Goal: Information Seeking & Learning: Find specific fact

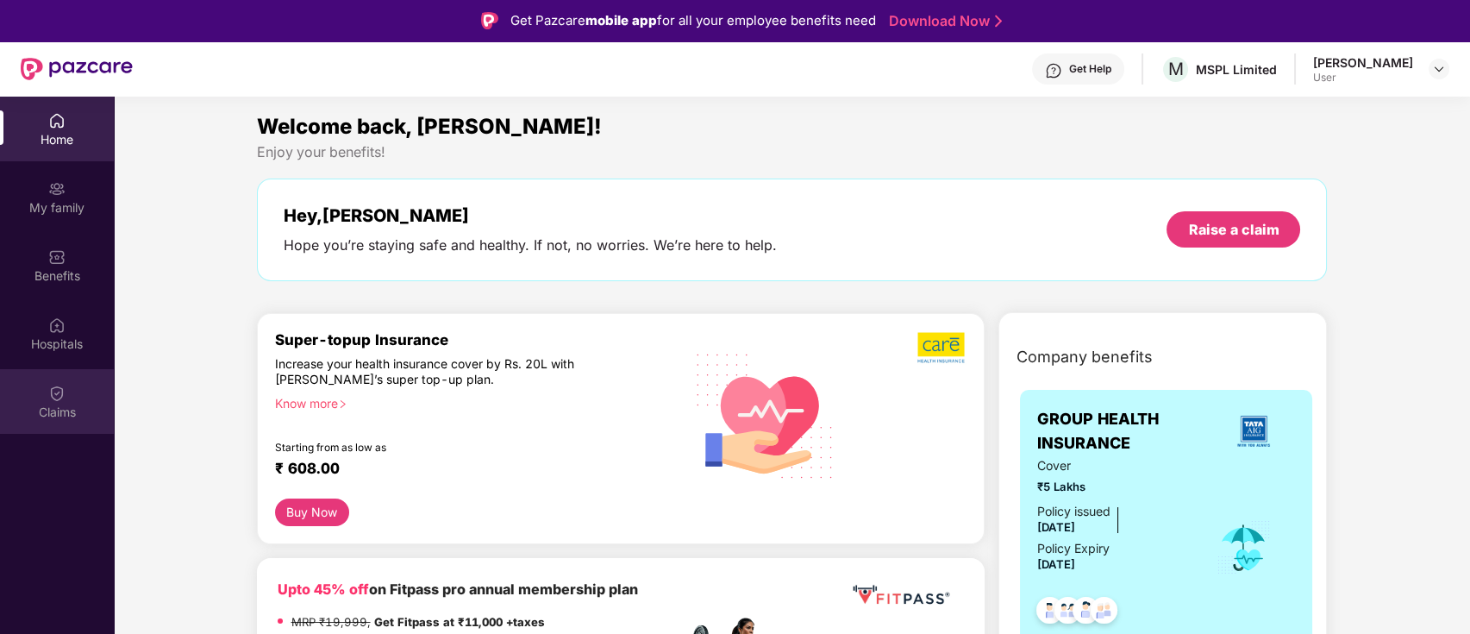
click at [58, 399] on img at bounding box center [56, 392] width 17 height 17
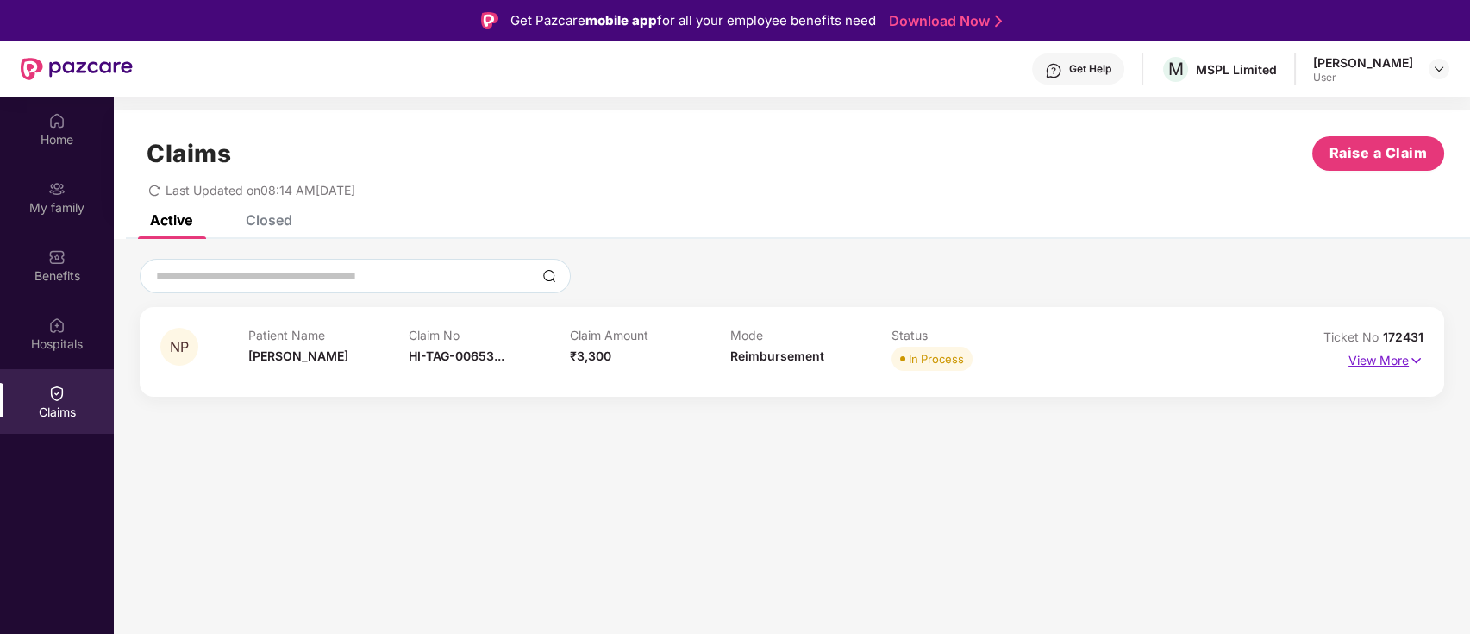
click at [1398, 357] on p "View More" at bounding box center [1385, 358] width 75 height 23
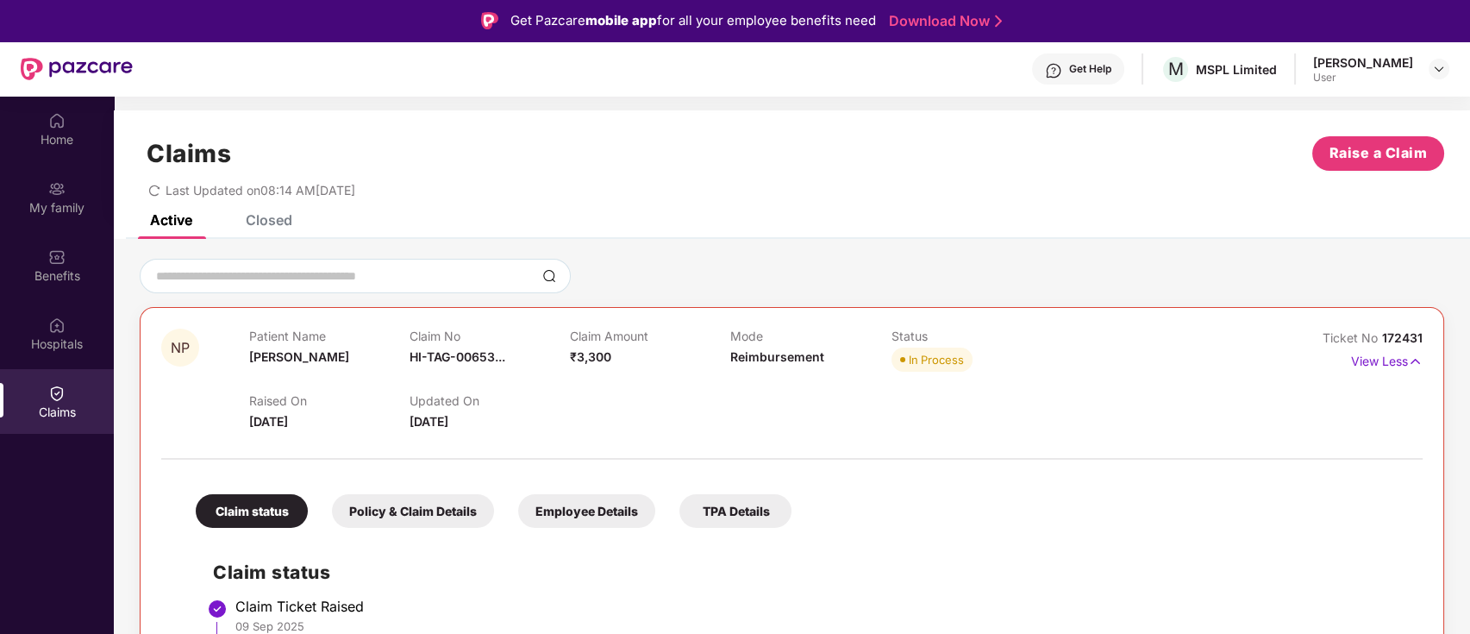
click at [952, 148] on div "Claims Raise a Claim" at bounding box center [792, 153] width 1304 height 34
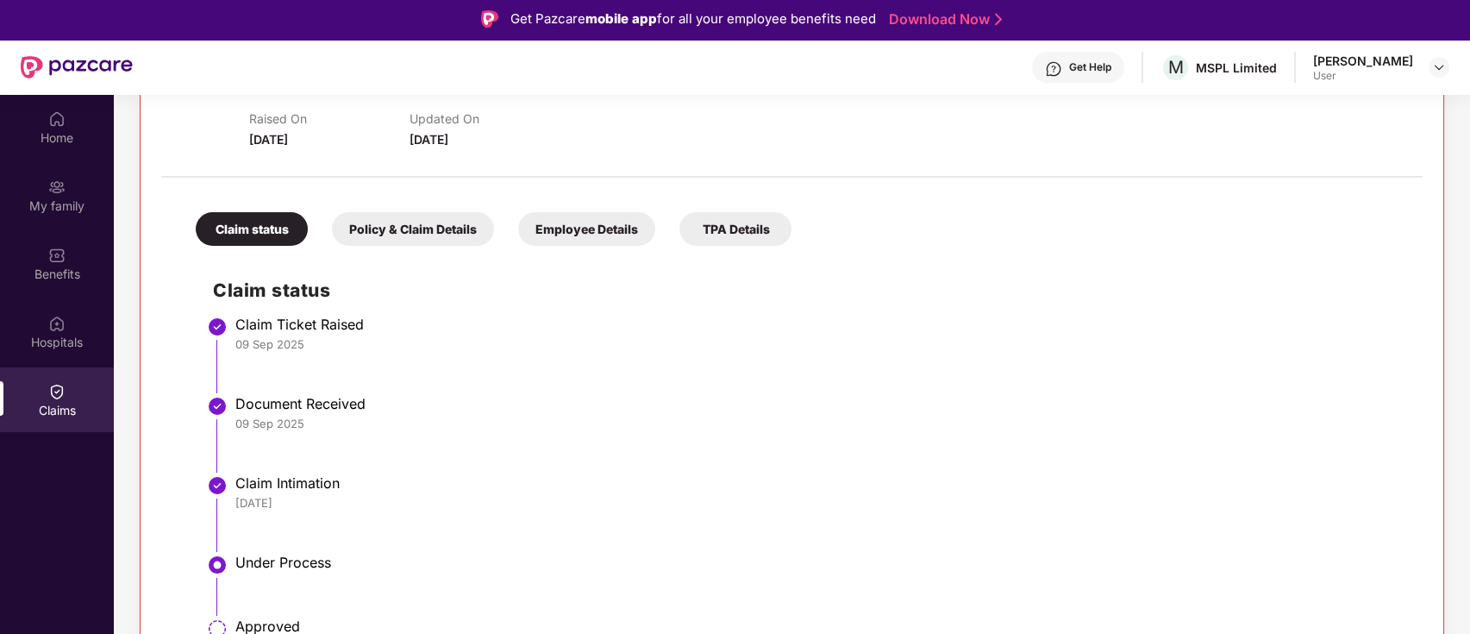
scroll to position [334, 0]
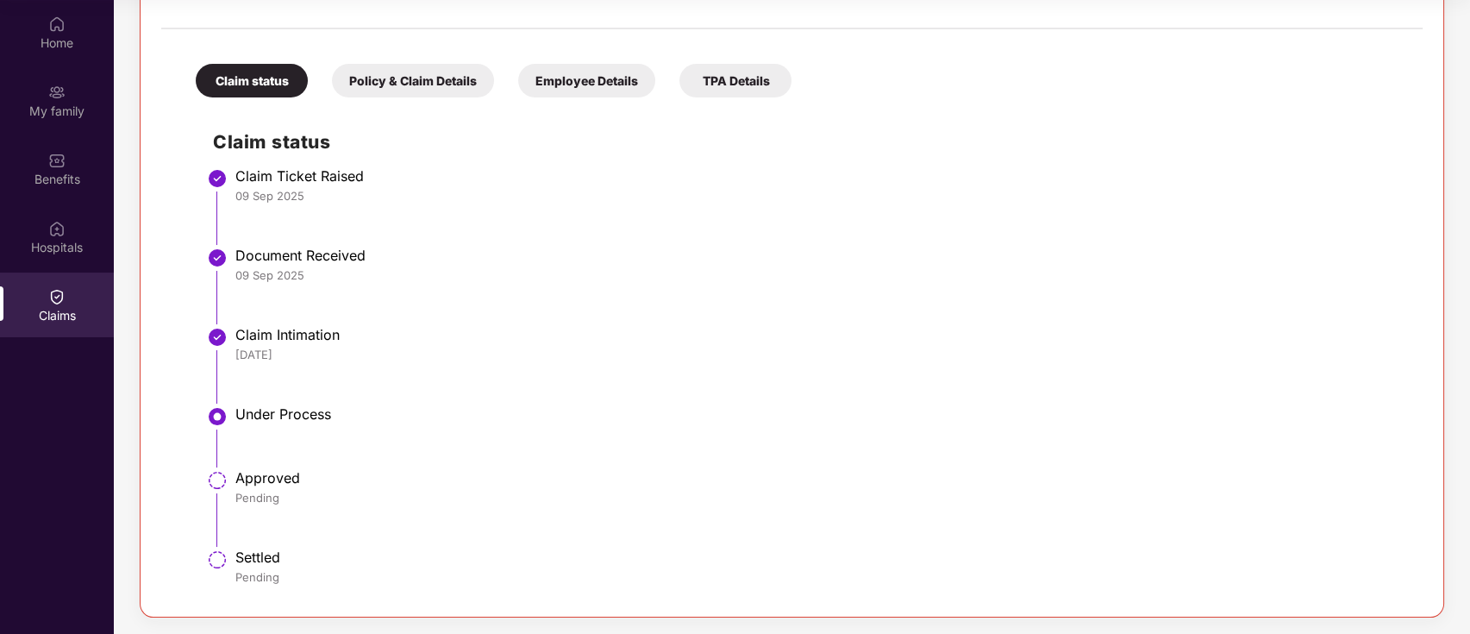
click at [395, 78] on div "Policy & Claim Details" at bounding box center [413, 81] width 162 height 34
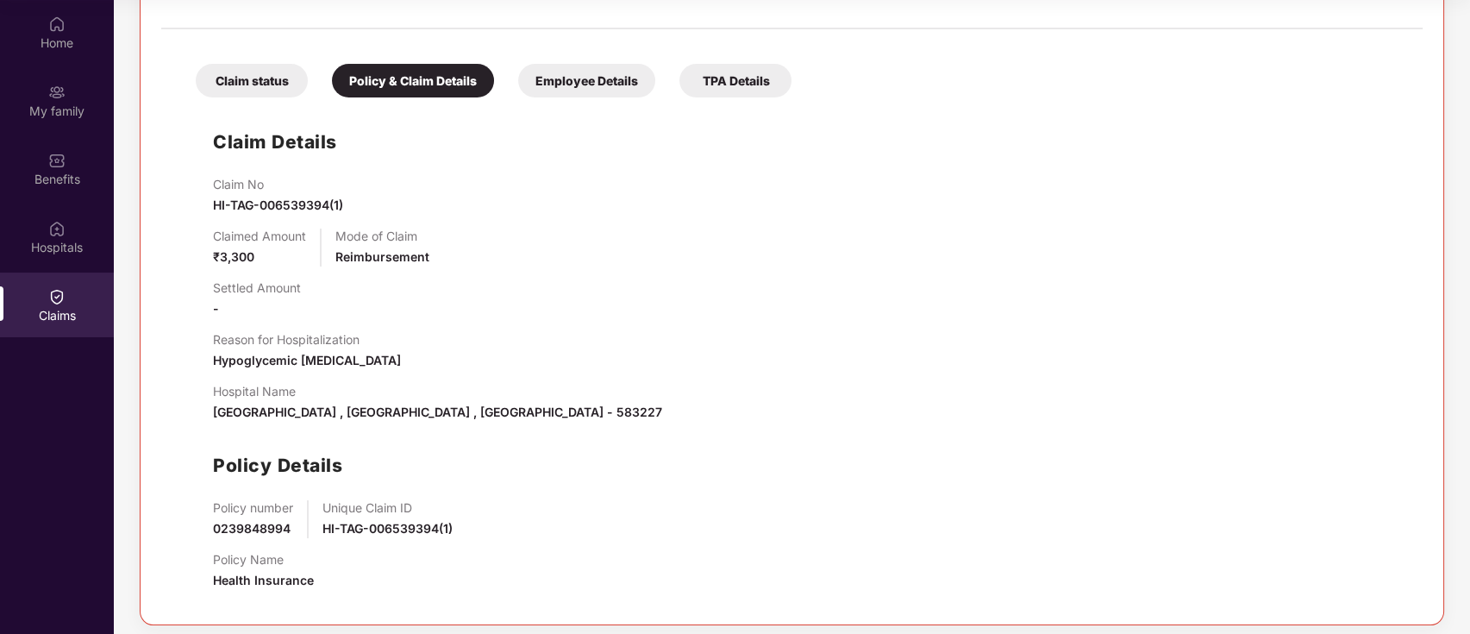
click at [597, 95] on div "Employee Details" at bounding box center [586, 81] width 137 height 34
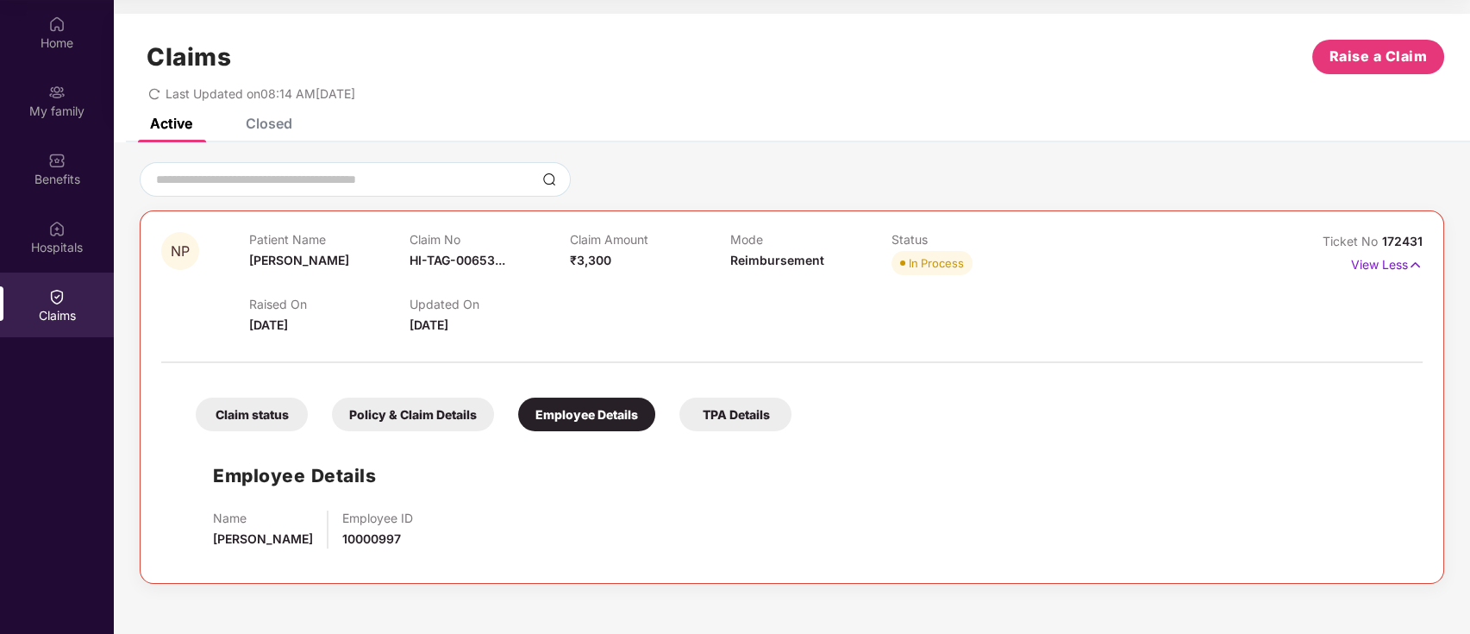
scroll to position [0, 0]
click at [729, 417] on div "TPA Details" at bounding box center [735, 414] width 112 height 34
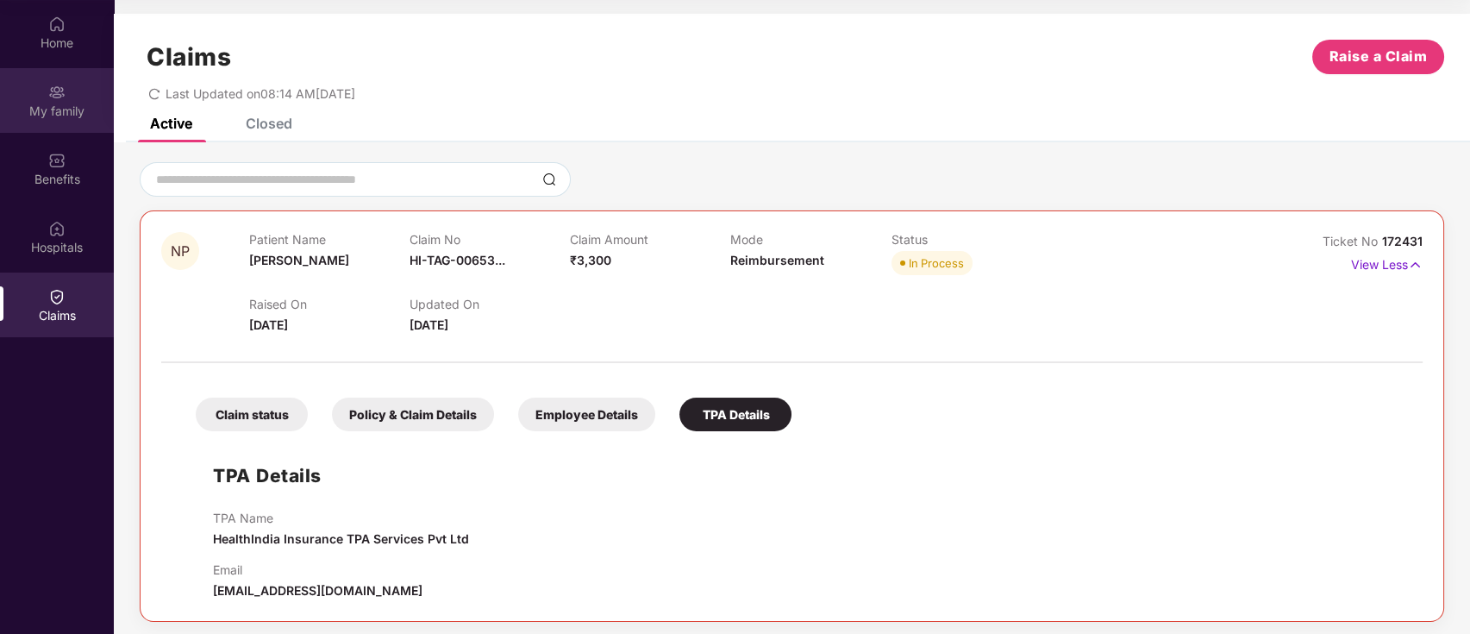
click at [72, 86] on div "My family" at bounding box center [57, 100] width 114 height 65
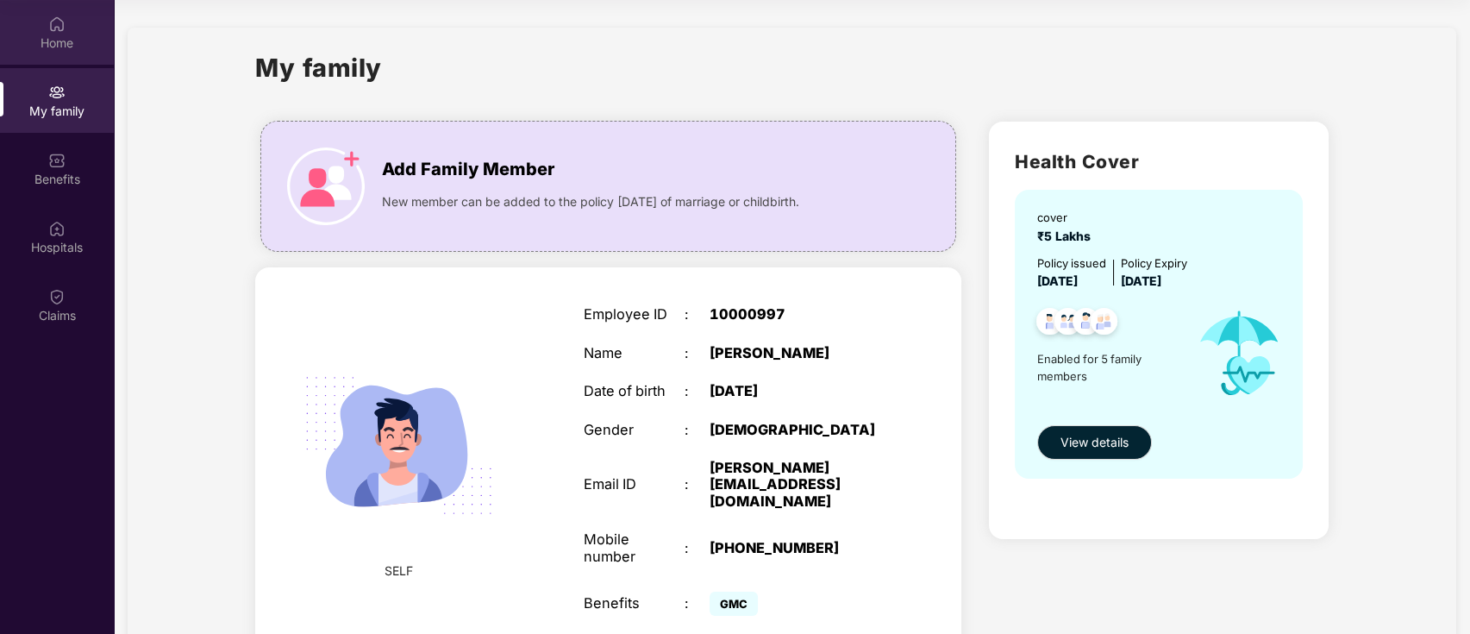
click at [57, 31] on img at bounding box center [56, 24] width 17 height 17
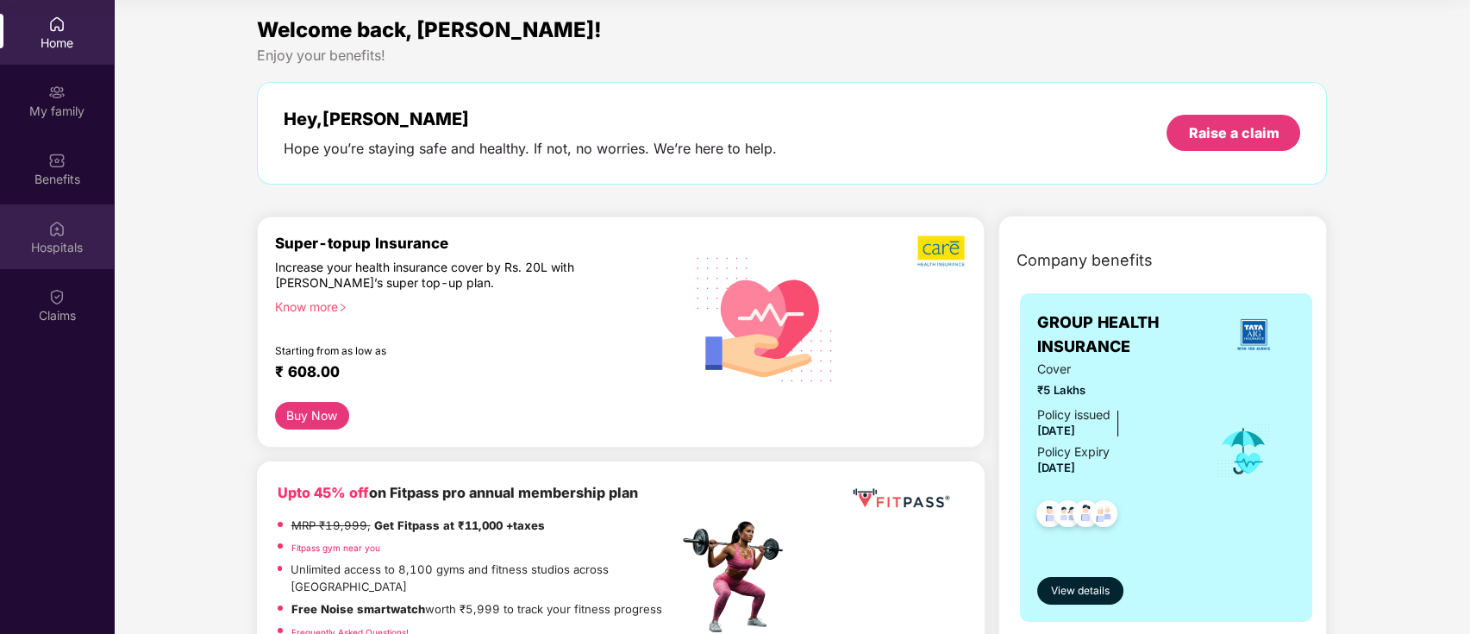
click at [65, 229] on img at bounding box center [56, 228] width 17 height 17
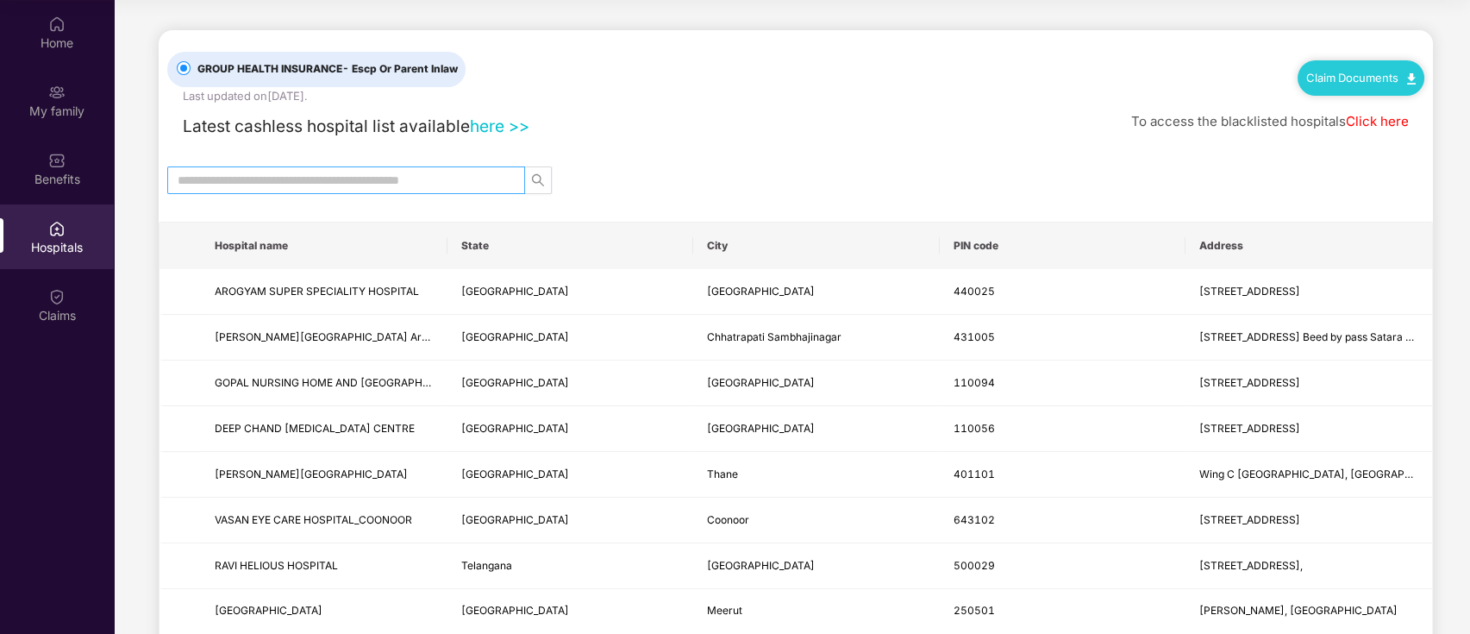
click at [345, 175] on input "text" at bounding box center [339, 180] width 323 height 19
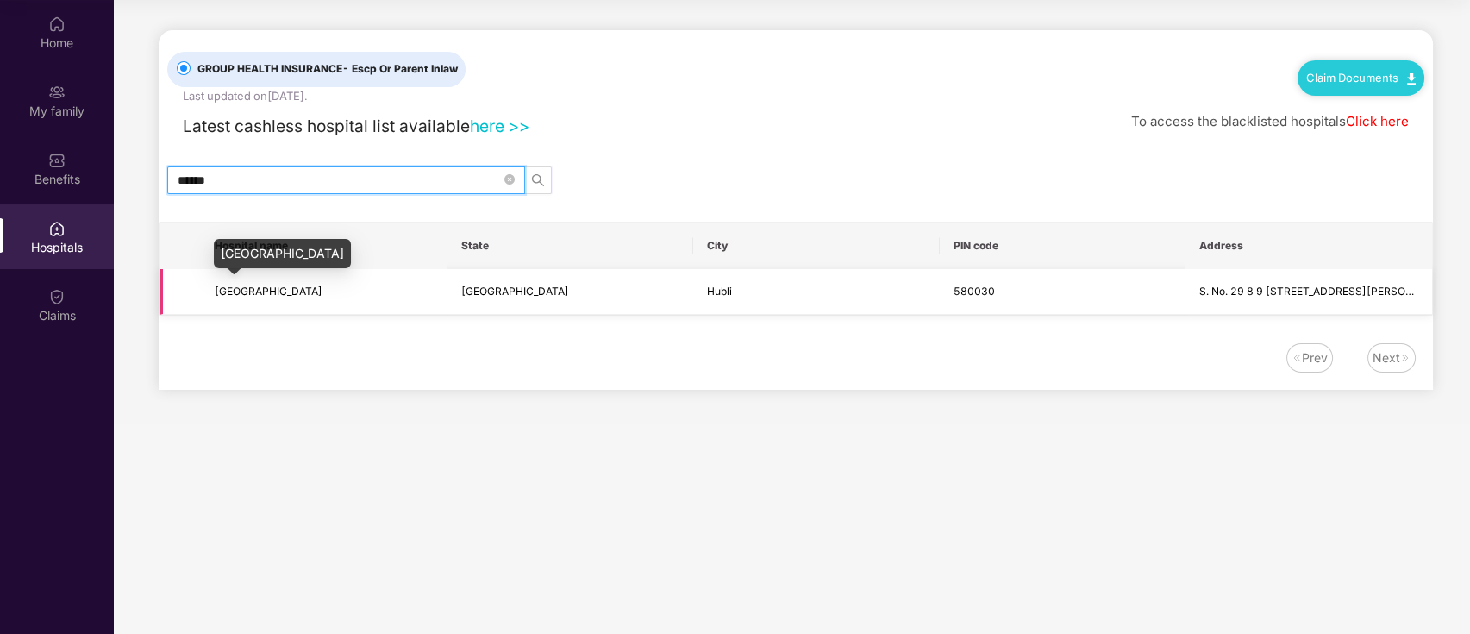
type input "******"
click at [303, 286] on span "[GEOGRAPHIC_DATA]" at bounding box center [269, 290] width 108 height 13
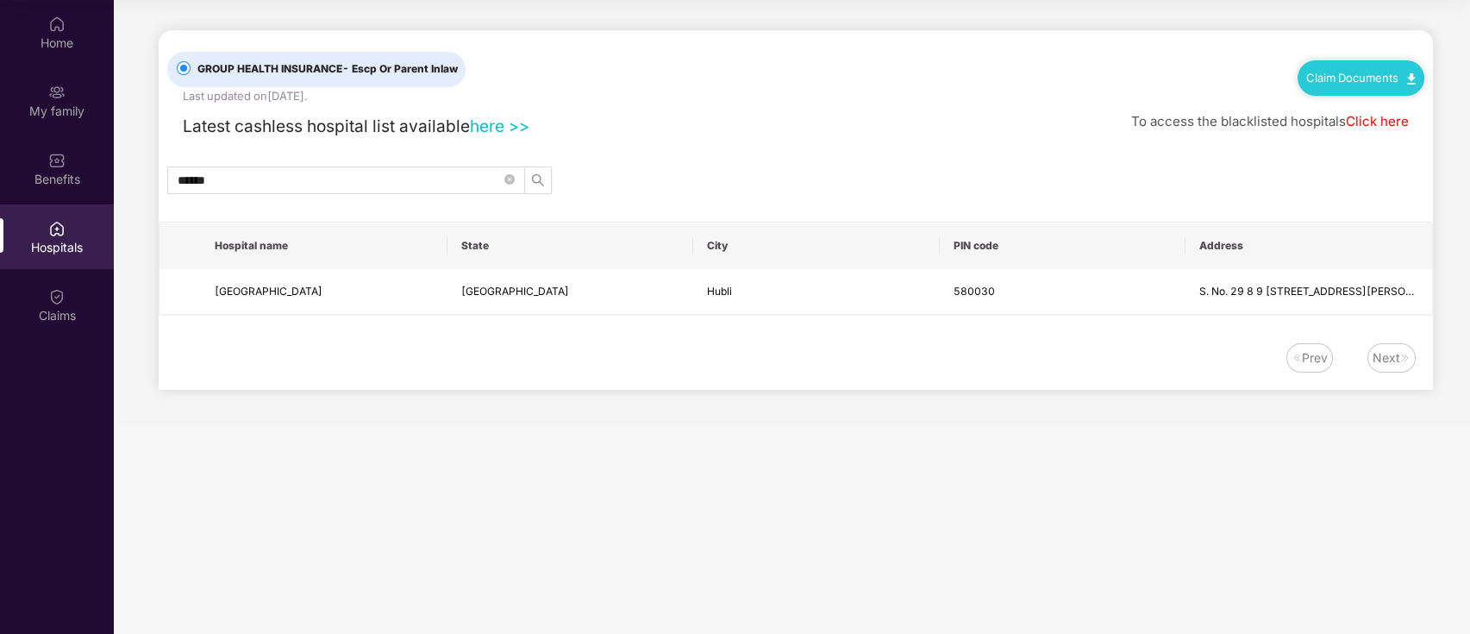
click at [490, 122] on link "here >>" at bounding box center [499, 126] width 59 height 21
click at [66, 168] on div "Benefits" at bounding box center [57, 168] width 114 height 65
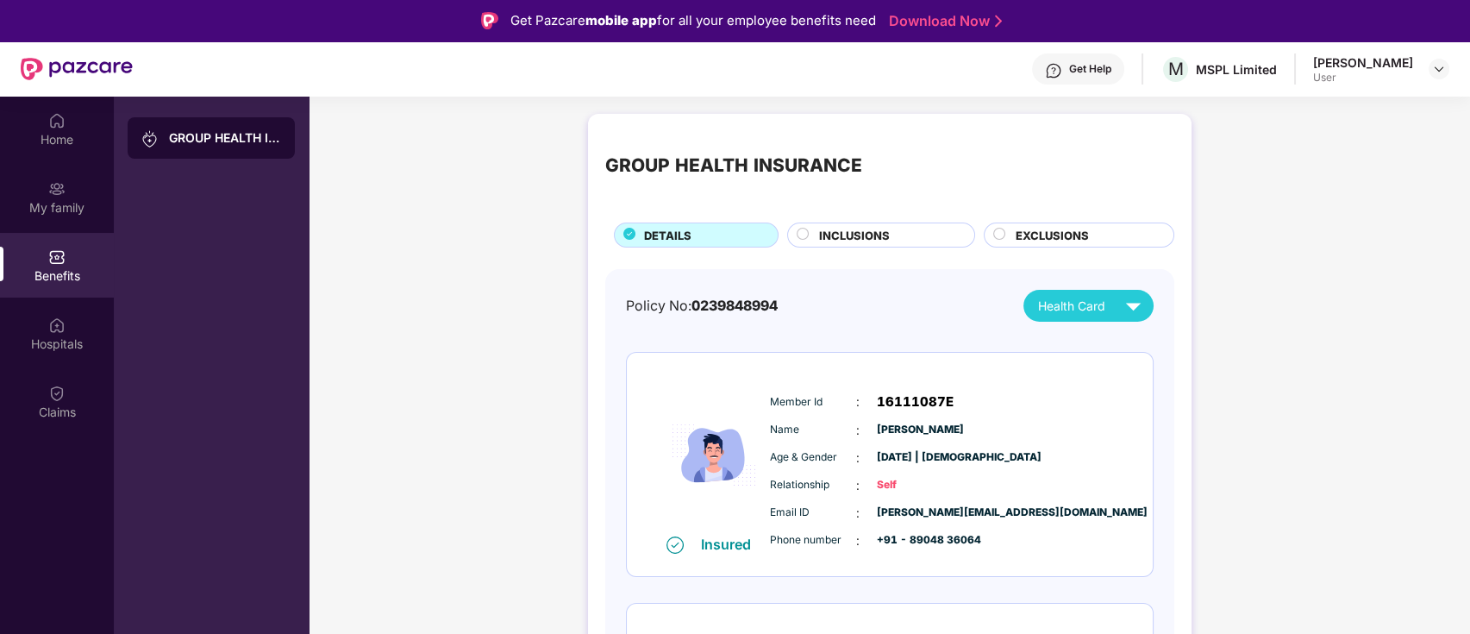
click at [993, 479] on div "Relationship : Self" at bounding box center [941, 485] width 342 height 19
click at [70, 144] on div "Home" at bounding box center [57, 139] width 114 height 17
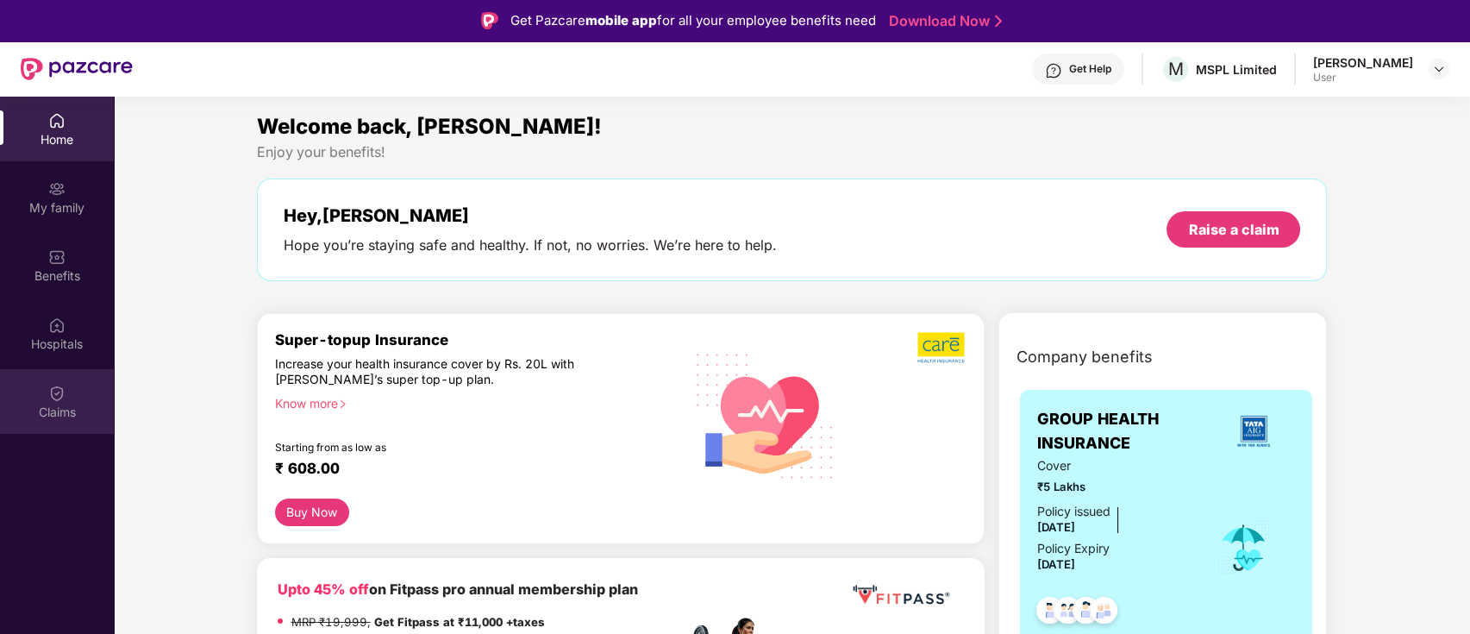
drag, startPoint x: 1470, startPoint y: 155, endPoint x: 59, endPoint y: 397, distance: 1431.7
click at [59, 397] on img at bounding box center [56, 392] width 17 height 17
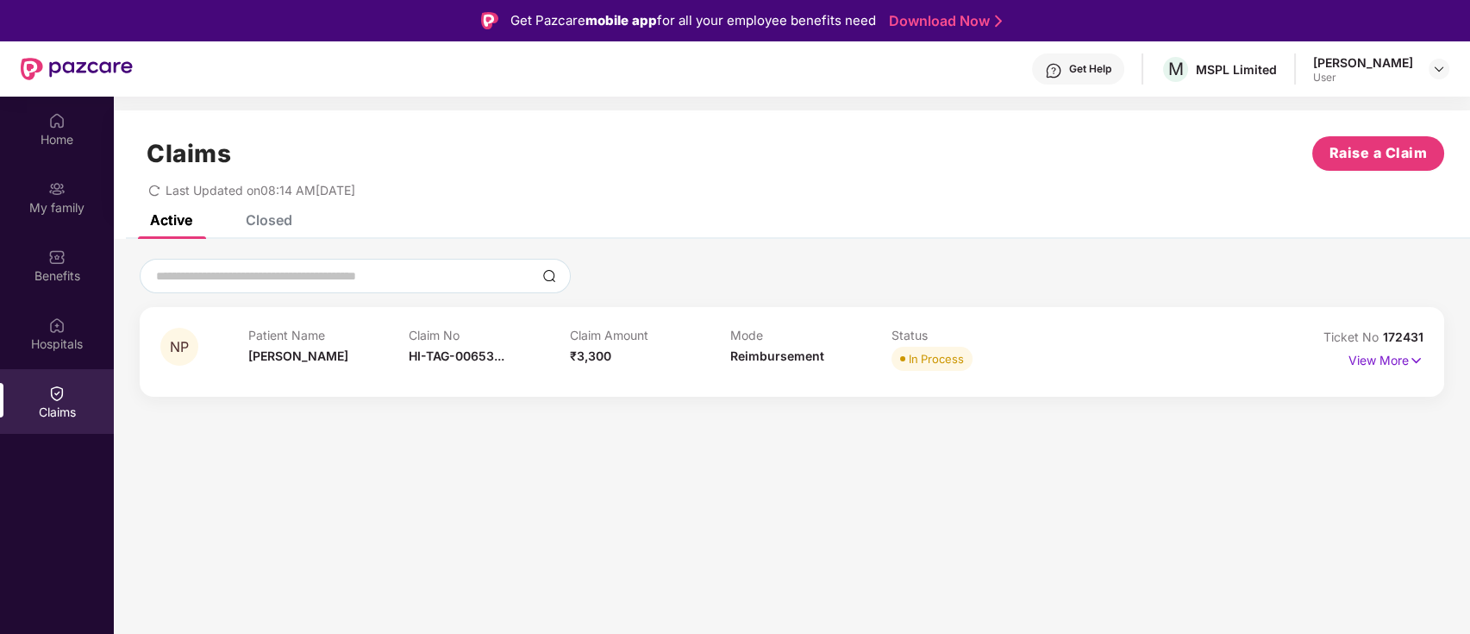
click at [268, 222] on div "Closed" at bounding box center [269, 219] width 47 height 17
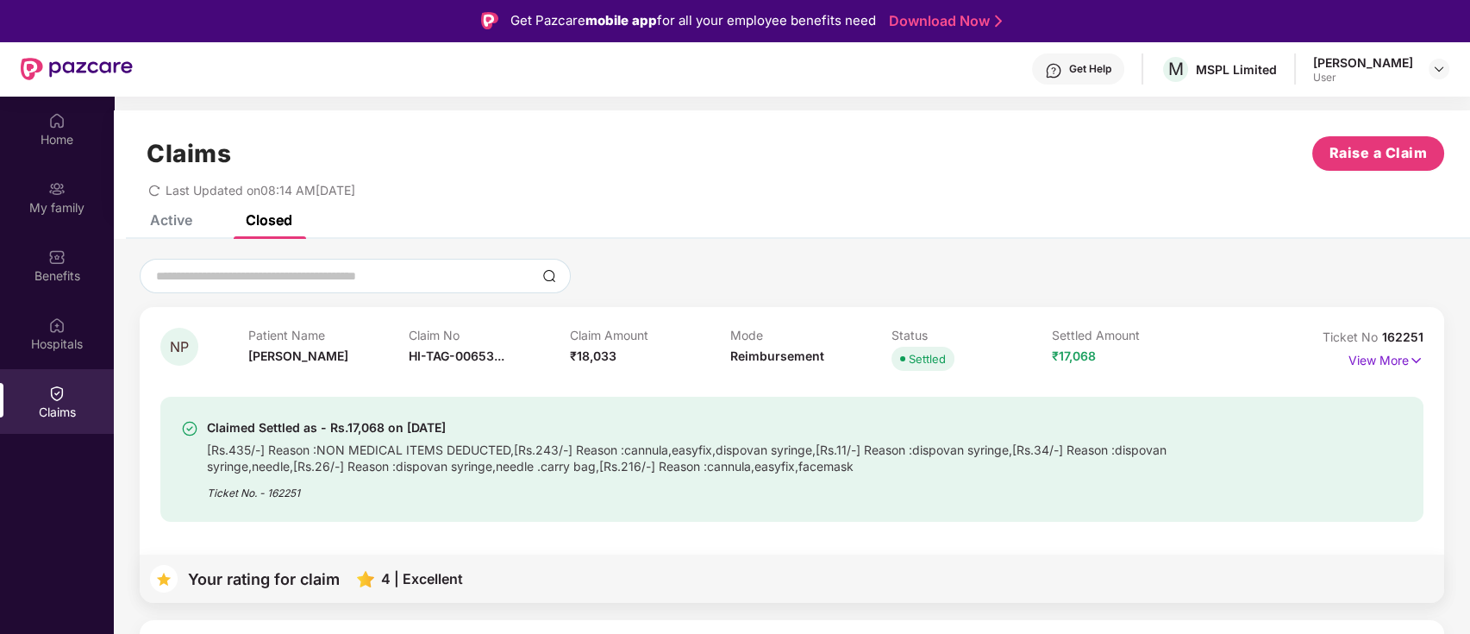
click at [882, 140] on div "Claims Raise a Claim" at bounding box center [792, 153] width 1304 height 34
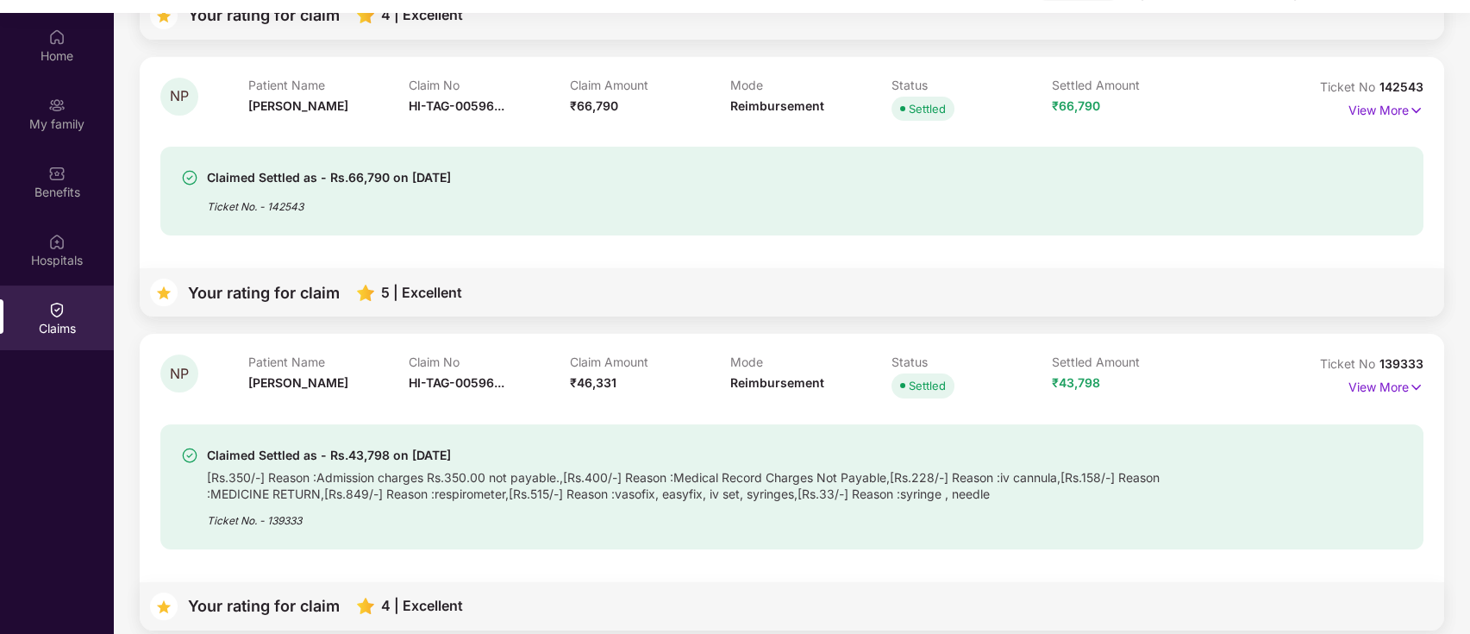
scroll to position [97, 0]
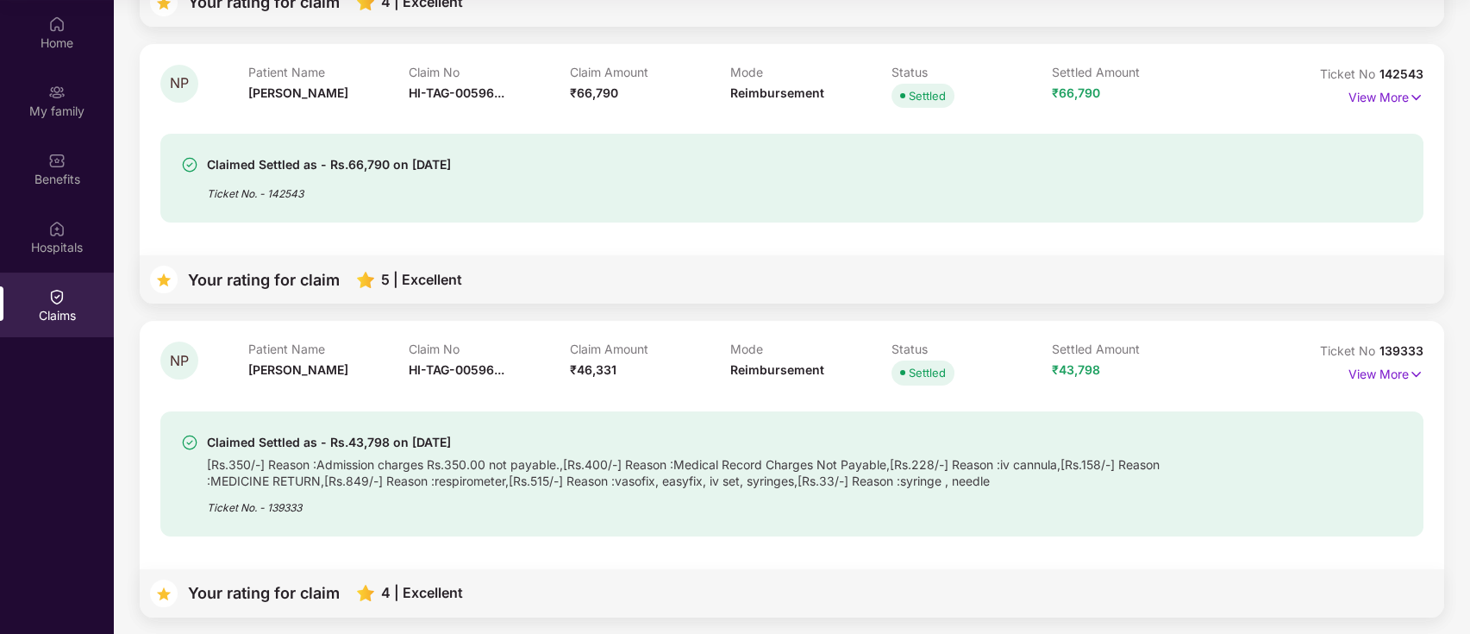
click at [1165, 259] on div "Your rating for claim 5 | Excellent" at bounding box center [792, 279] width 1304 height 48
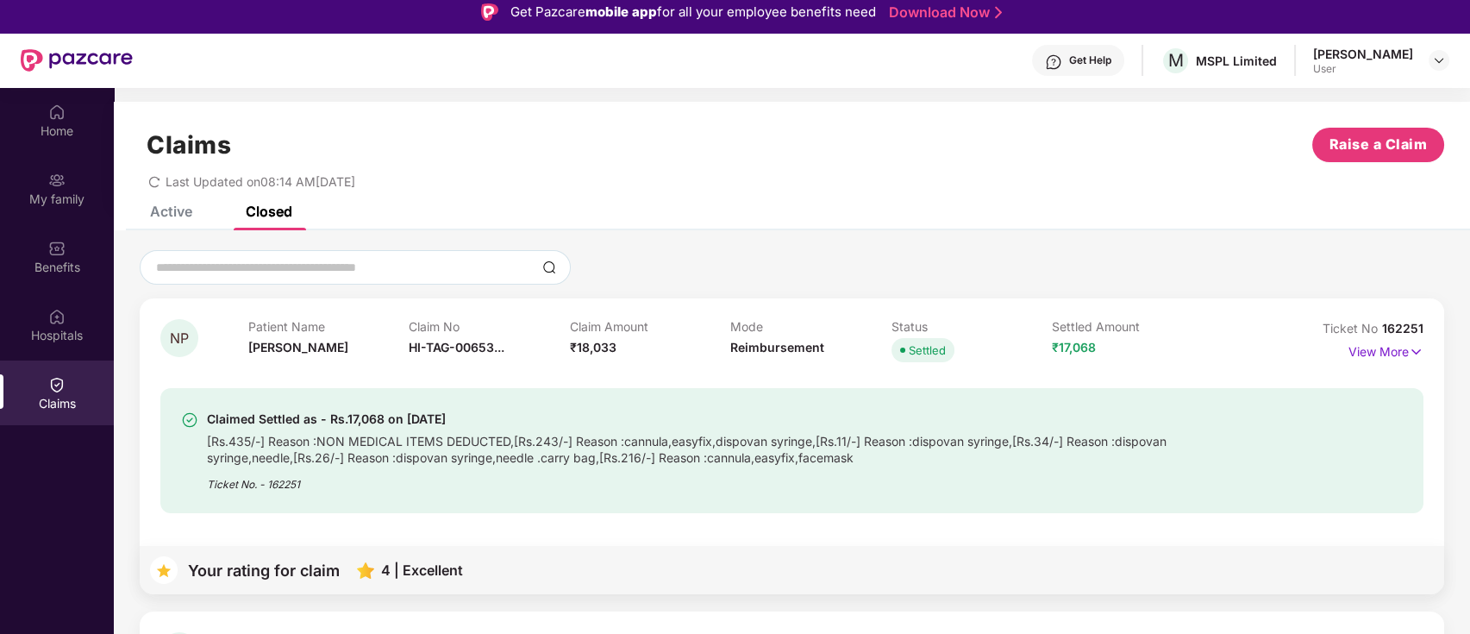
scroll to position [0, 0]
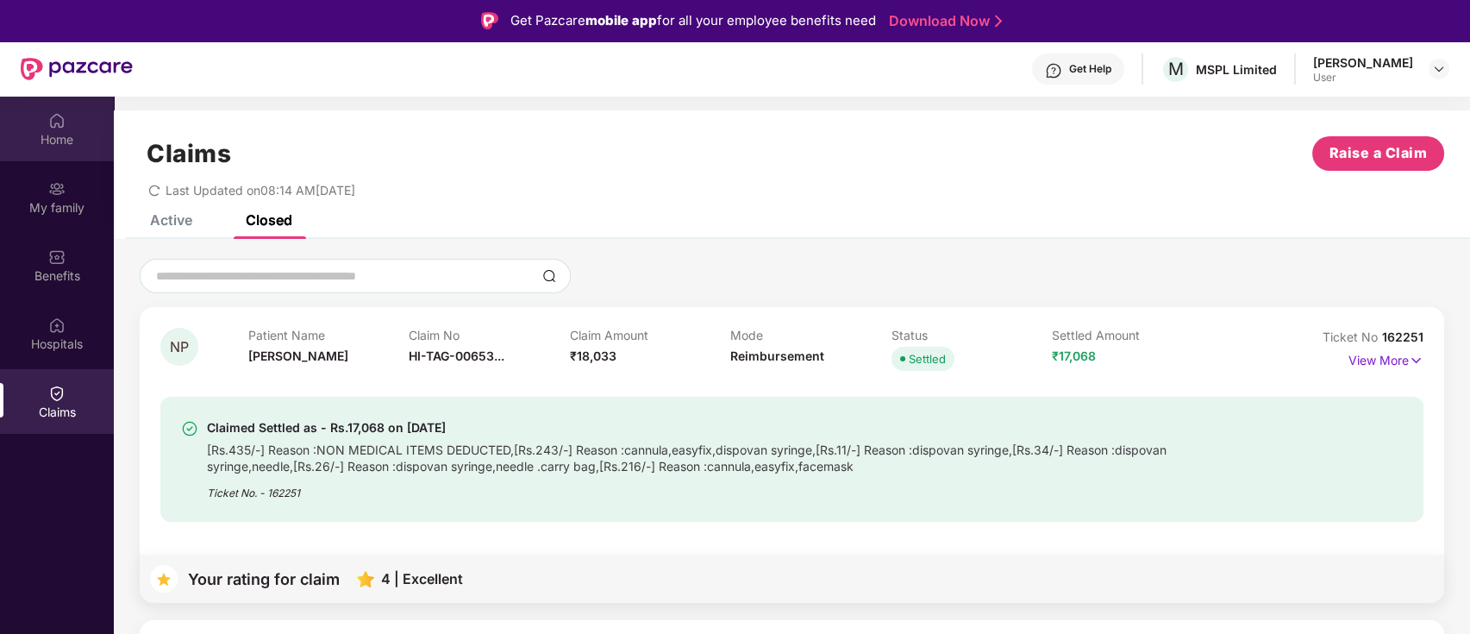
click at [67, 135] on div "Home" at bounding box center [57, 139] width 114 height 17
